Goal: Information Seeking & Learning: Check status

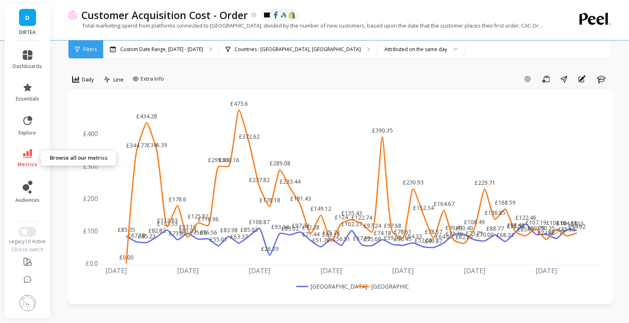
click at [28, 157] on icon at bounding box center [28, 153] width 10 height 9
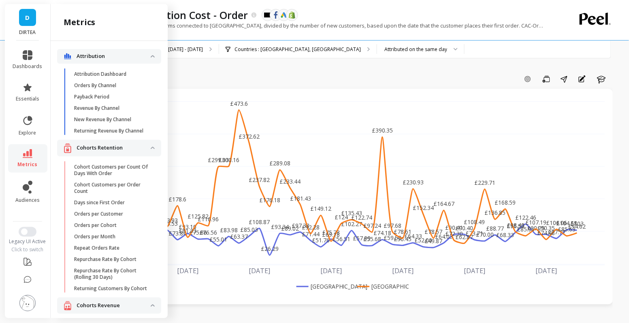
scroll to position [608, 0]
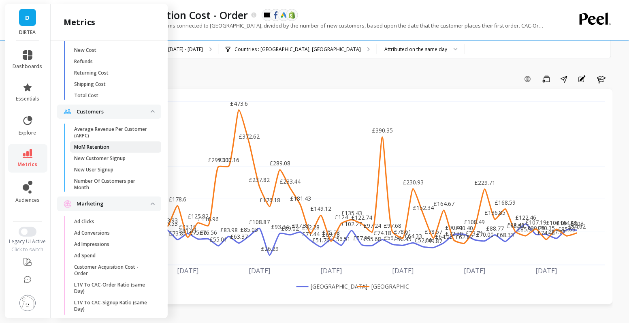
click at [126, 148] on span "MoM Retention" at bounding box center [112, 147] width 77 height 6
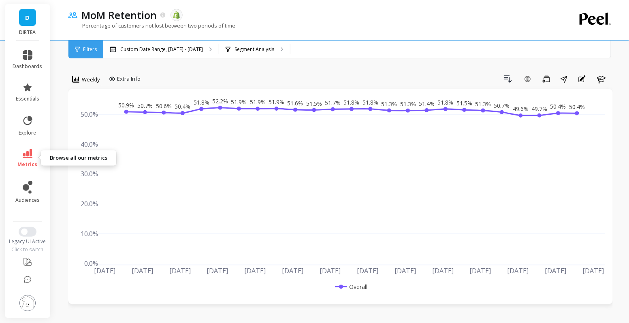
click at [29, 152] on icon at bounding box center [28, 153] width 10 height 9
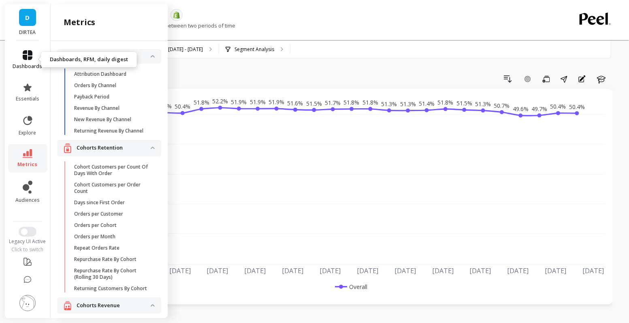
click at [22, 55] on link "dashboards" at bounding box center [28, 59] width 30 height 19
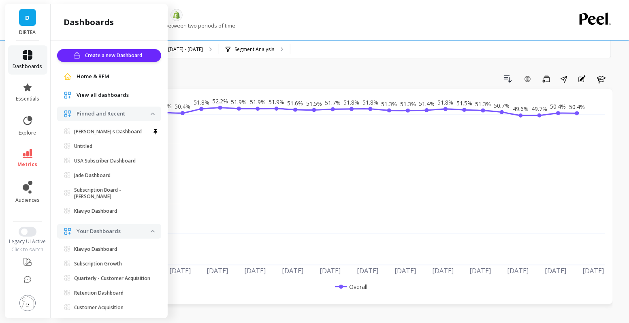
scroll to position [39, 0]
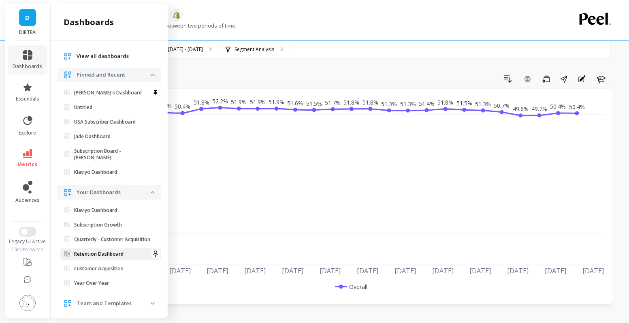
click at [117, 250] on link "Retention Dashboard" at bounding box center [110, 253] width 101 height 11
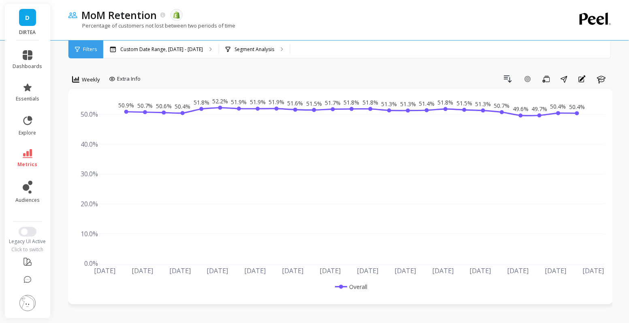
scroll to position [0, 0]
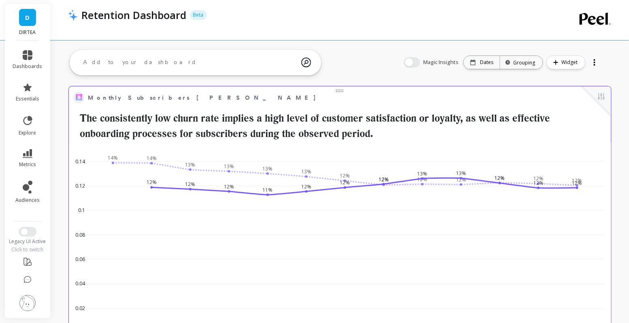
scroll to position [223, 526]
click at [588, 62] on div "Magic Insights Date: Dates Time grouping: Grouping Widget" at bounding box center [503, 62] width 214 height 26
click at [593, 62] on div at bounding box center [594, 62] width 11 height 13
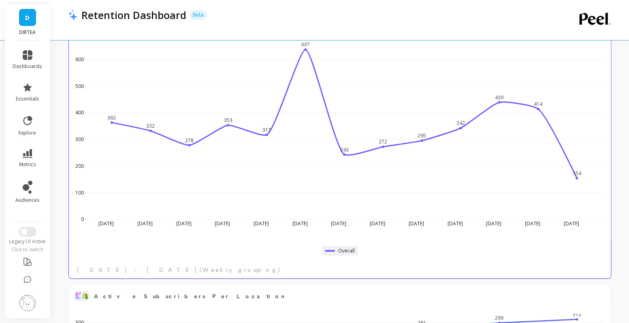
scroll to position [2691, 0]
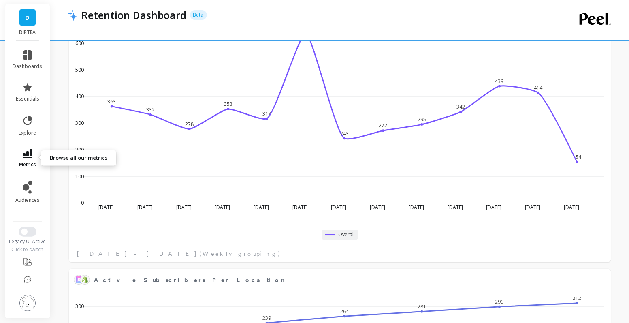
click at [28, 159] on link "metrics" at bounding box center [28, 158] width 30 height 19
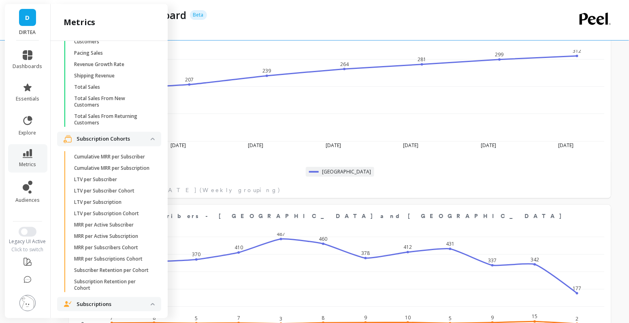
scroll to position [1895, 0]
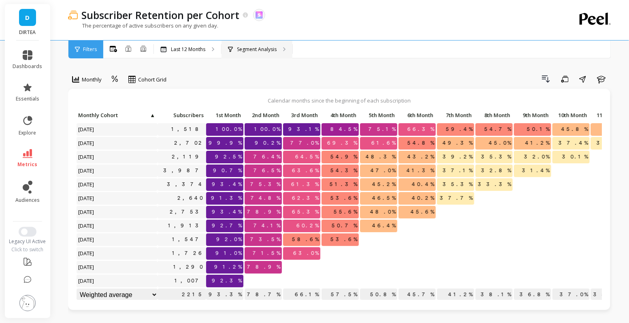
click at [259, 52] on p "Segment Analysis" at bounding box center [257, 49] width 40 height 6
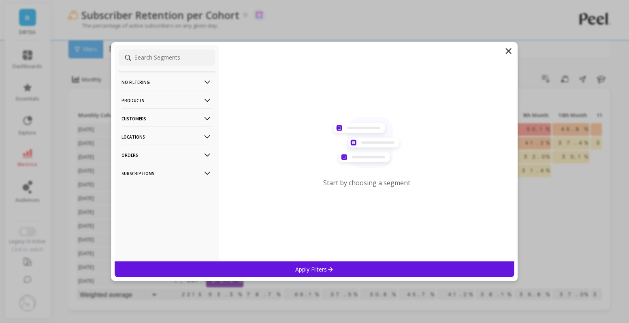
click at [186, 141] on p "Locations" at bounding box center [167, 136] width 90 height 21
click at [156, 167] on div "Countries" at bounding box center [167, 166] width 96 height 13
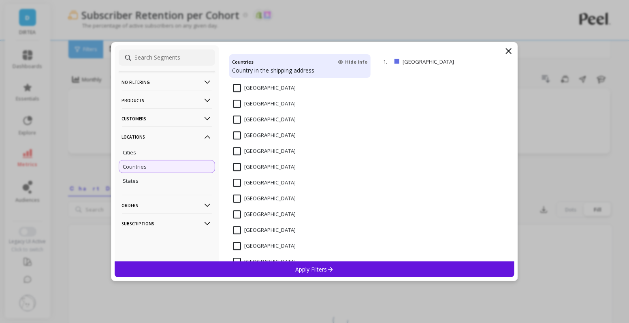
scroll to position [1882, 0]
click at [262, 195] on States "[GEOGRAPHIC_DATA]" at bounding box center [264, 197] width 63 height 8
click at [258, 175] on div "[GEOGRAPHIC_DATA]" at bounding box center [299, 186] width 141 height 24
click at [256, 196] on States "[GEOGRAPHIC_DATA]" at bounding box center [264, 197] width 63 height 8
click at [310, 270] on p "Apply Filters" at bounding box center [314, 269] width 39 height 8
